Goal: Task Accomplishment & Management: Manage account settings

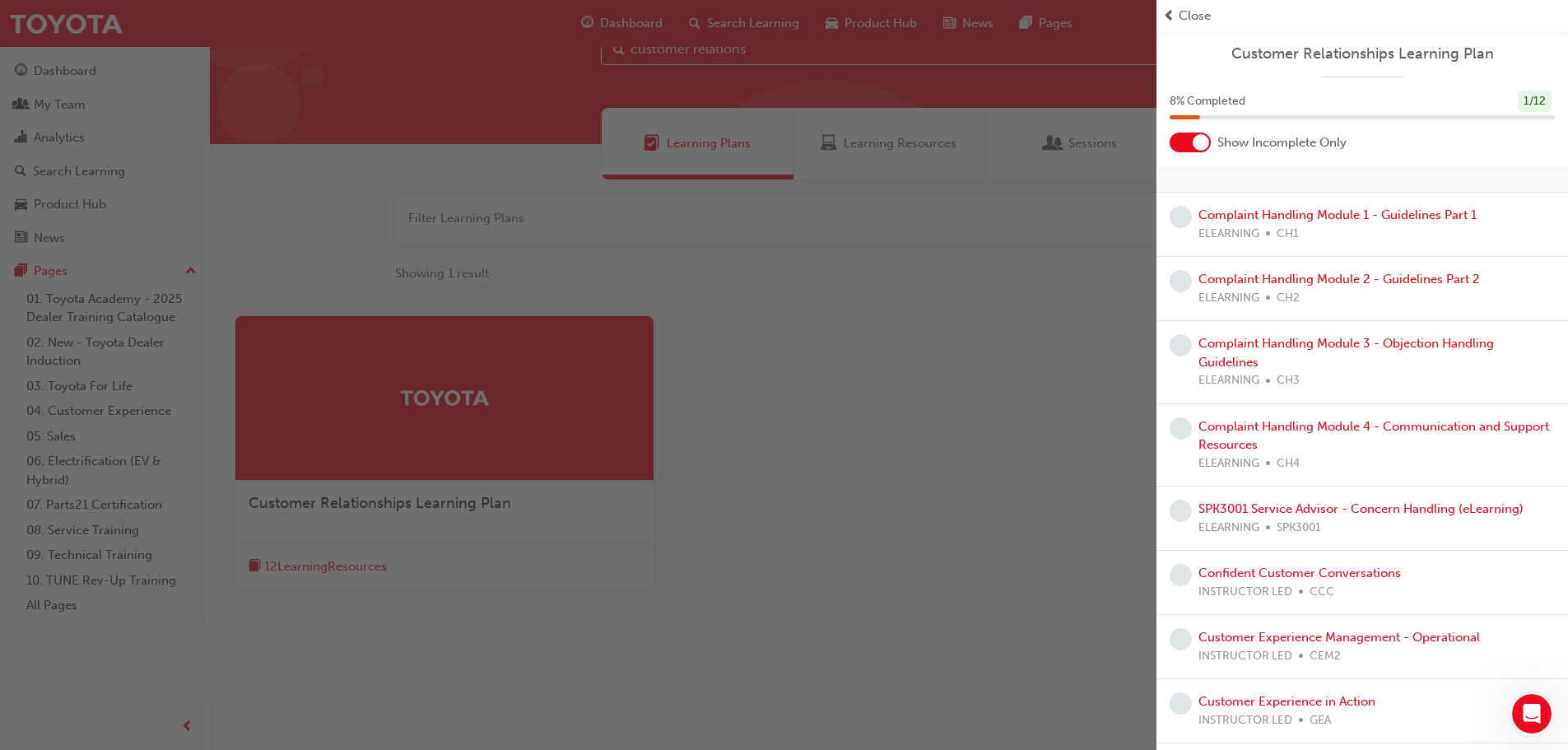
click at [1185, 13] on span "Close" at bounding box center [1195, 15] width 32 height 19
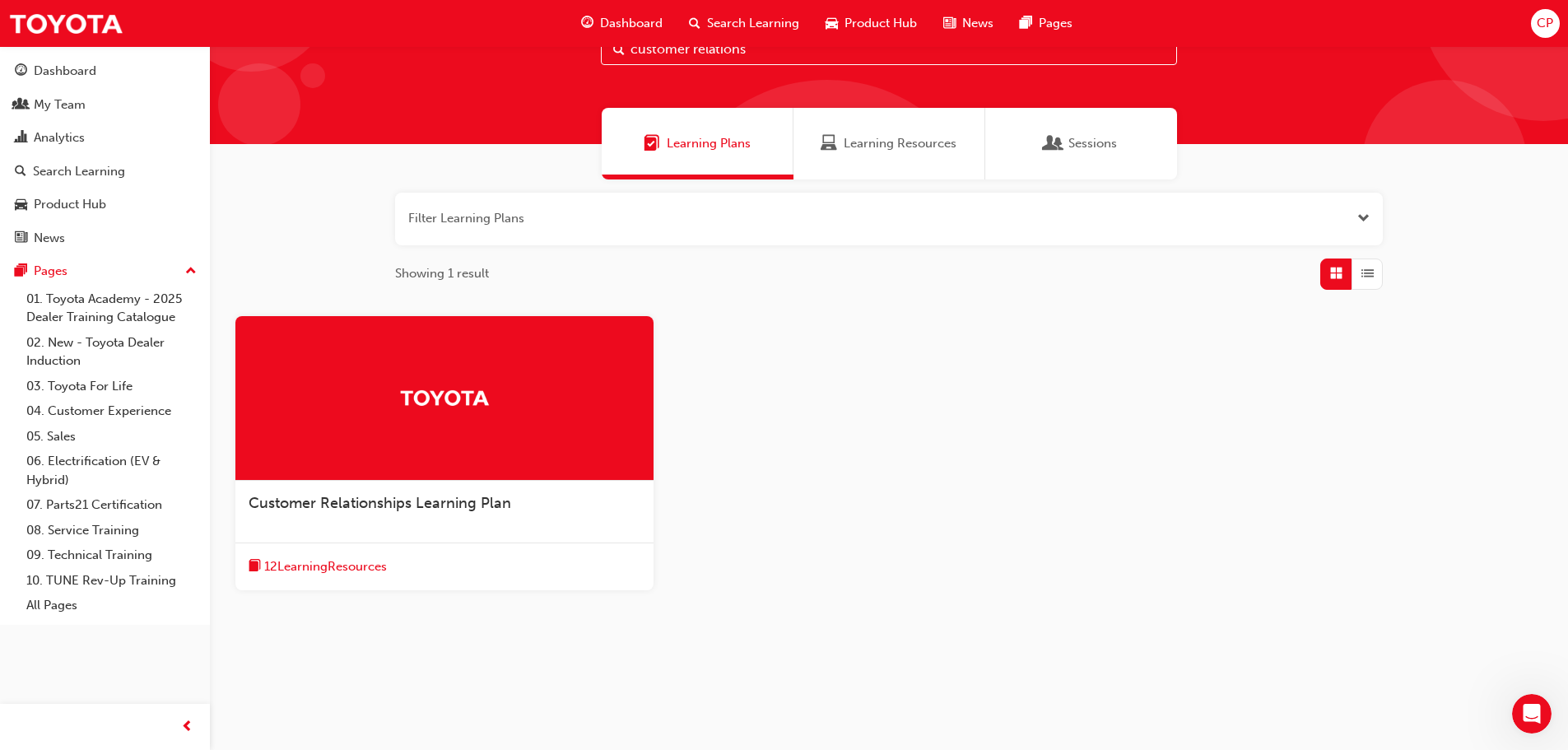
click at [1548, 24] on span "CP" at bounding box center [1545, 23] width 16 height 19
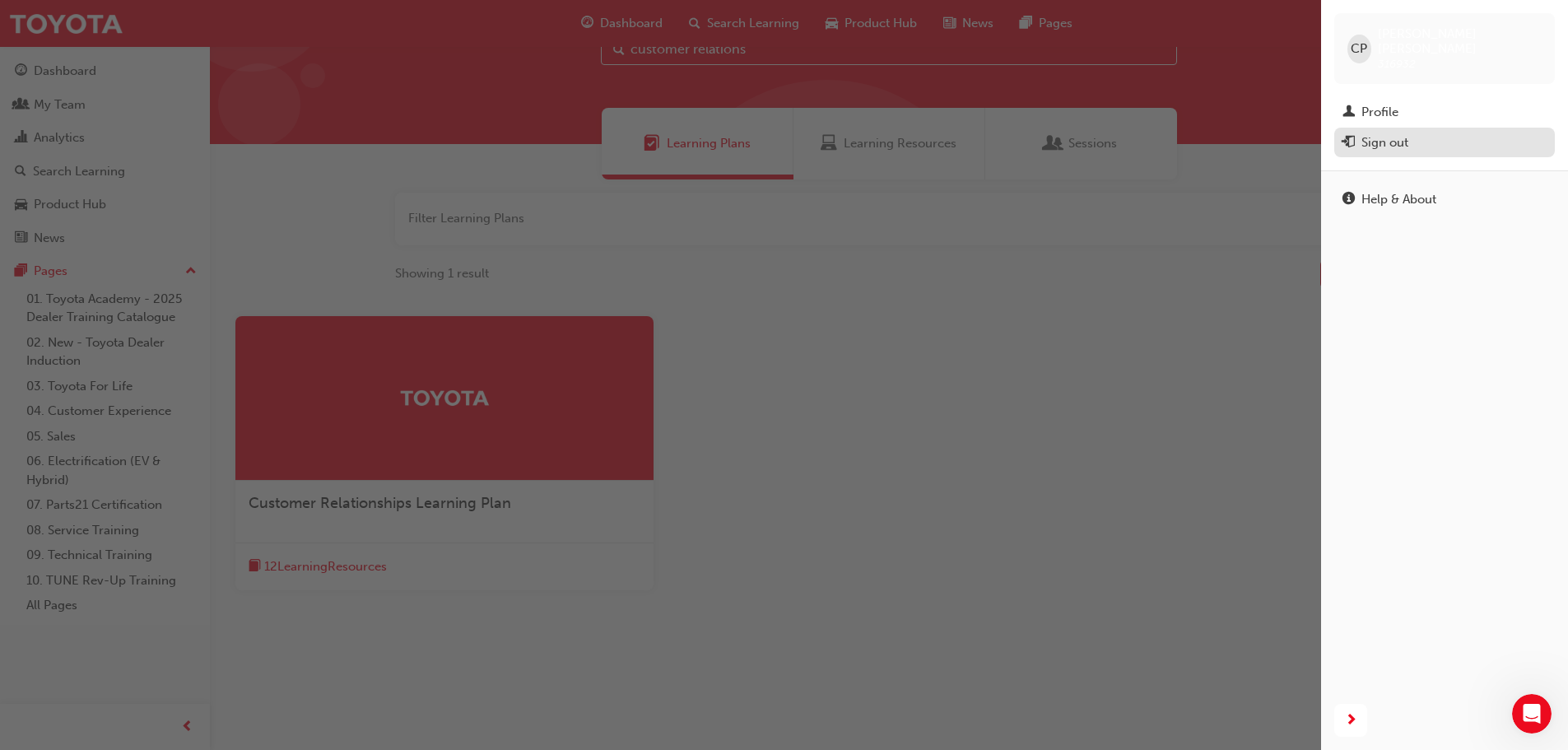
click at [1381, 133] on div "Sign out" at bounding box center [1385, 142] width 47 height 19
